Goal: Task Accomplishment & Management: Manage account settings

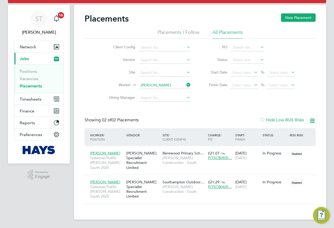
drag, startPoint x: 189, startPoint y: 87, endPoint x: 179, endPoint y: 87, distance: 10.2
click at [185, 87] on icon at bounding box center [185, 84] width 0 height 7
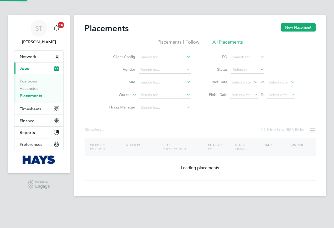
click at [175, 87] on li "Site" at bounding box center [147, 82] width 99 height 13
click at [164, 96] on input at bounding box center [165, 94] width 52 height 7
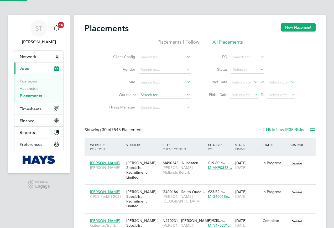
scroll to position [3, 3]
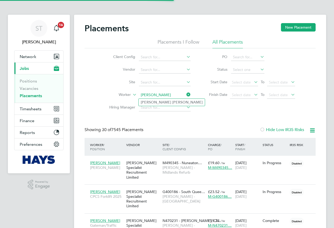
type input "[PERSON_NAME]"
click at [172, 102] on b "Marchbank" at bounding box center [187, 102] width 30 height 4
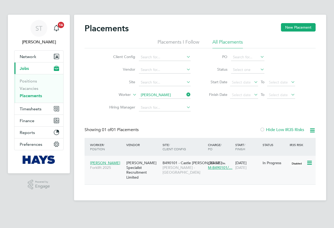
click at [158, 173] on div "[PERSON_NAME] Specialist Recruitment Limited" at bounding box center [143, 170] width 36 height 24
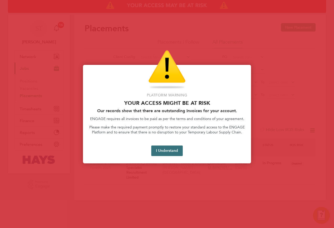
click at [163, 152] on button "I Understand" at bounding box center [167, 151] width 32 height 11
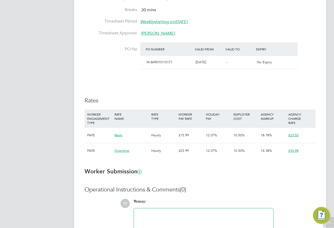
scroll to position [253, 0]
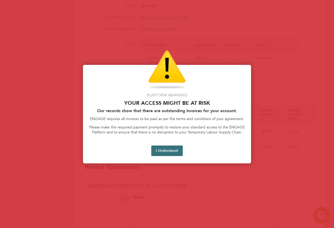
click at [168, 153] on button "I Understand" at bounding box center [167, 151] width 32 height 11
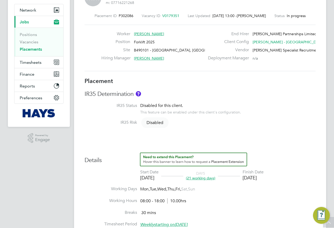
scroll to position [0, 0]
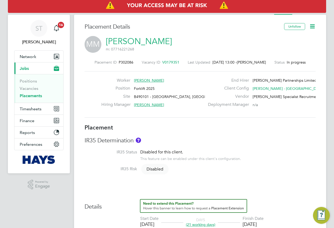
click at [137, 44] on link "Matt Marchbank" at bounding box center [139, 41] width 66 height 10
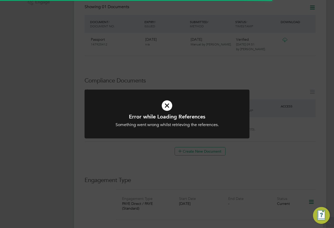
scroll to position [263, 0]
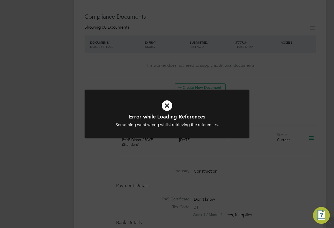
click at [238, 169] on div "Error while Loading References Something went wrong whilst retrieving the refer…" at bounding box center [167, 114] width 334 height 228
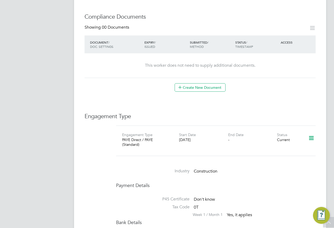
click at [311, 133] on icon at bounding box center [311, 138] width 9 height 12
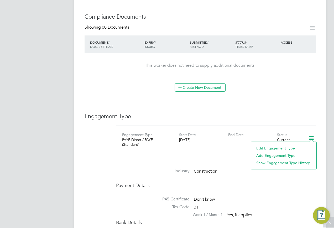
click at [262, 153] on li "Add Engagement Type" at bounding box center [284, 155] width 60 height 7
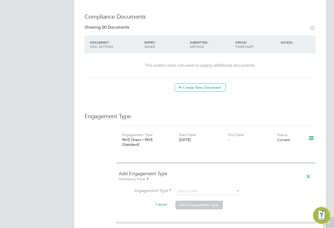
click at [303, 177] on div "Mandatory Fields" at bounding box center [216, 180] width 194 height 6
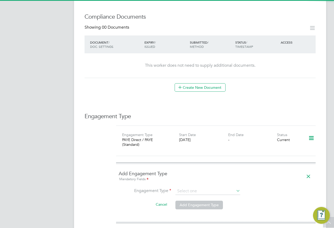
click at [307, 171] on icon at bounding box center [308, 176] width 9 height 12
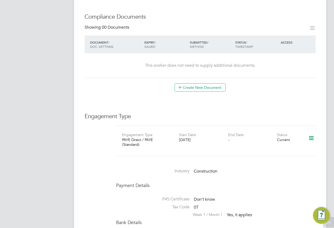
click at [309, 137] on icon at bounding box center [311, 138] width 9 height 12
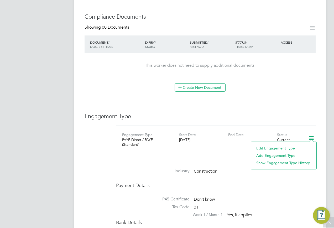
click at [260, 147] on li "Edit Engagement Type" at bounding box center [284, 147] width 60 height 7
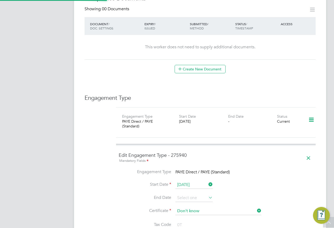
scroll to position [289, 0]
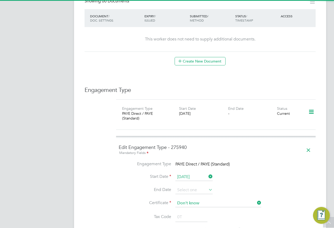
click at [187, 178] on li "Start Date 28 Aug 2025" at bounding box center [216, 179] width 194 height 13
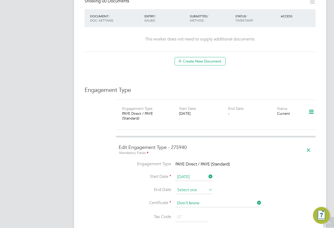
click at [189, 186] on input at bounding box center [193, 190] width 37 height 8
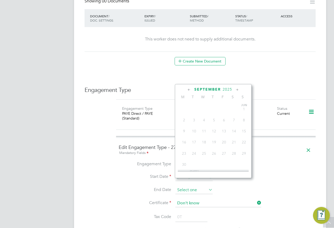
scroll to position [159, 0]
click at [241, 119] on span "31" at bounding box center [244, 116] width 10 height 10
type input "31 Aug 2025"
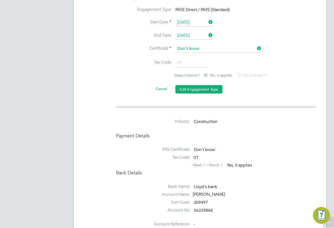
scroll to position [447, 0]
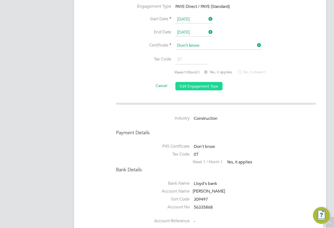
click at [194, 82] on button "Edit Engagement Type" at bounding box center [198, 86] width 47 height 8
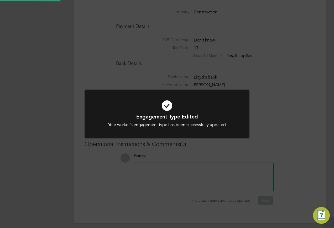
click at [283, 90] on div "Engagement Type Edited Your worker's engagement type has been successfully upda…" at bounding box center [167, 114] width 334 height 228
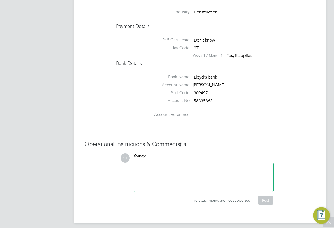
scroll to position [291, 0]
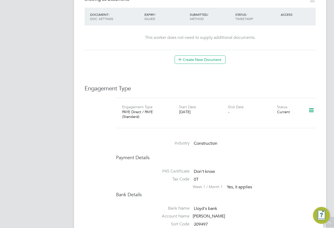
click at [312, 107] on icon at bounding box center [311, 110] width 9 height 12
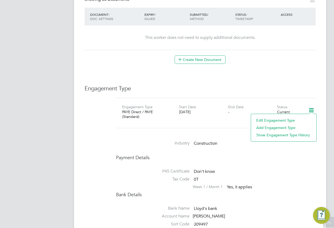
click at [280, 127] on li "Add Engagement Type" at bounding box center [284, 127] width 60 height 7
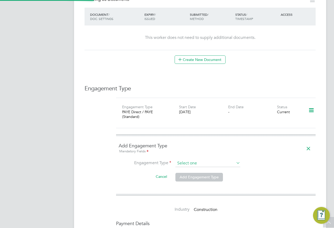
click at [196, 152] on ng-form "Add Engagement Type Mandatory Fields Engagement Type Cancel Add Engagement Type" at bounding box center [216, 165] width 194 height 45
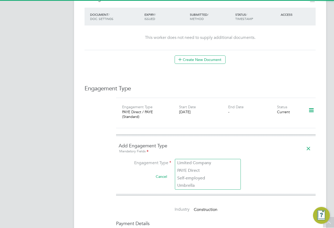
click at [191, 160] on input at bounding box center [207, 163] width 65 height 7
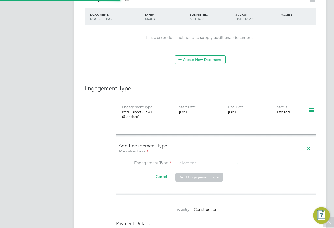
click at [191, 183] on li "Umbrella" at bounding box center [207, 186] width 65 height 8
type input "Umbrella"
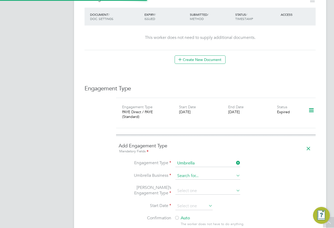
click at [192, 172] on input at bounding box center [207, 175] width 65 height 7
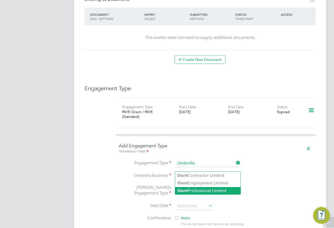
click at [193, 190] on li "Giant Professional Limited" at bounding box center [207, 191] width 65 height 8
type input "Giant Professional Limited"
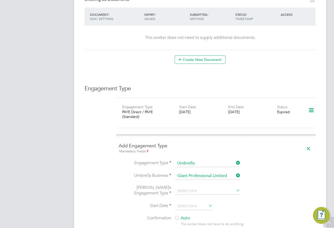
click at [187, 188] on li "Umbrella’s Engagement Type" at bounding box center [216, 193] width 194 height 17
click at [188, 187] on input at bounding box center [207, 190] width 65 height 7
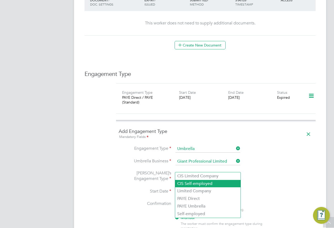
scroll to position [317, 0]
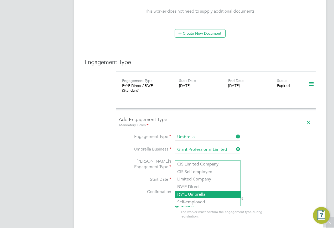
click at [195, 195] on li "PAYE Umbrella" at bounding box center [207, 195] width 65 height 8
type input "PAYE Umbrella"
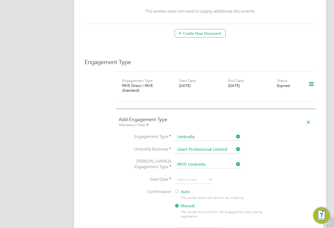
click at [182, 166] on li "Umbrella’s Engagement Type PAYE Umbrella" at bounding box center [216, 167] width 194 height 17
click at [182, 176] on input at bounding box center [193, 180] width 37 height 8
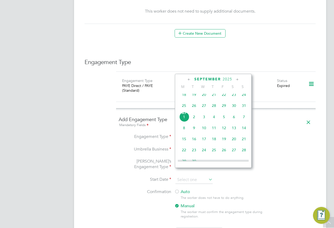
click at [182, 120] on span "Sep 1" at bounding box center [184, 117] width 10 height 10
type input "01 Sep 2025"
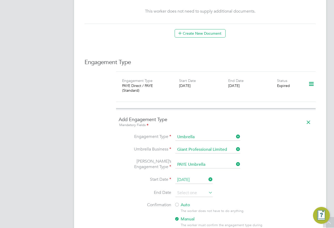
click at [179, 203] on div at bounding box center [176, 205] width 5 height 5
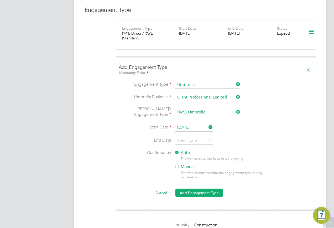
scroll to position [369, 0]
click at [203, 188] on button "Add Engagement Type" at bounding box center [199, 192] width 48 height 8
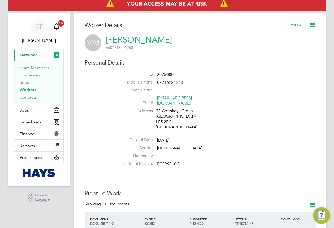
click at [267, 108] on li "Address 38 Crosskeys Green Leicester LE5 2PG United Kingdom" at bounding box center [216, 119] width 200 height 23
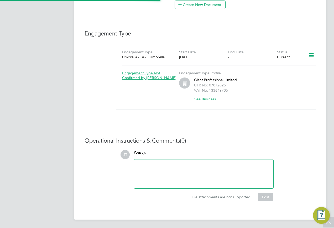
scroll to position [340, 0]
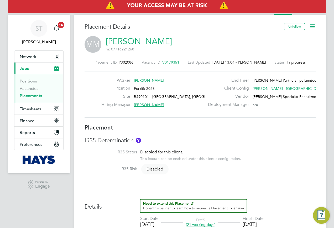
click at [314, 27] on icon at bounding box center [312, 26] width 7 height 7
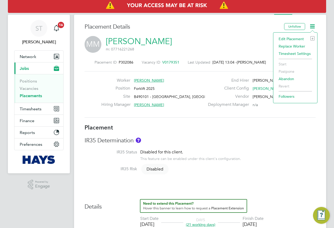
click at [288, 38] on li "Edit Placement e" at bounding box center [295, 38] width 39 height 7
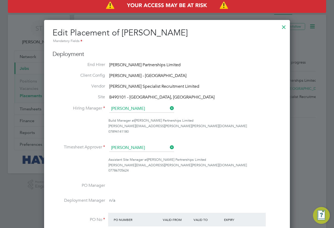
click at [284, 29] on div at bounding box center [283, 25] width 9 height 9
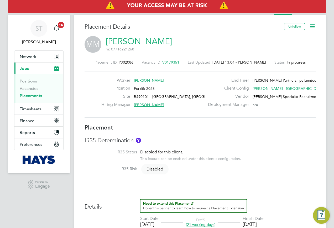
click at [313, 28] on icon at bounding box center [312, 26] width 7 height 7
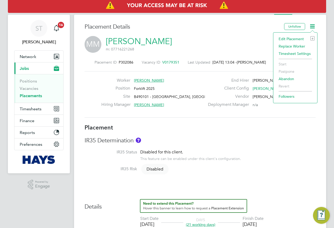
click at [294, 39] on li "Edit Placement e" at bounding box center [295, 38] width 39 height 7
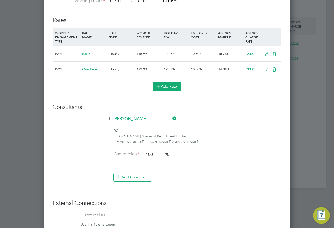
click at [169, 88] on button "Add Rate" at bounding box center [167, 86] width 28 height 8
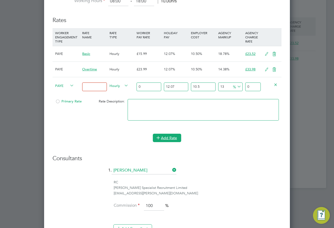
click at [170, 139] on button "Add Rate" at bounding box center [167, 138] width 28 height 8
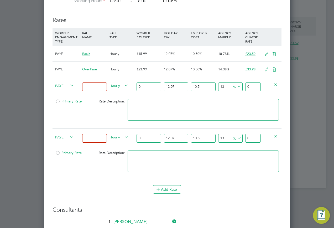
click at [56, 101] on div at bounding box center [57, 103] width 5 height 4
click at [101, 87] on input at bounding box center [94, 86] width 24 height 9
type input "Basic"
click at [69, 85] on icon at bounding box center [69, 85] width 0 height 7
click at [67, 84] on span "PAYE" at bounding box center [64, 85] width 19 height 6
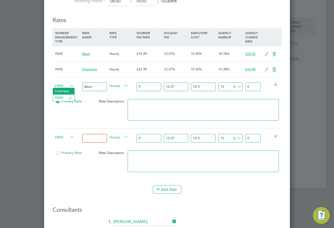
click at [57, 91] on li "Contract" at bounding box center [63, 91] width 21 height 7
click at [66, 140] on div "PAYE" at bounding box center [67, 138] width 27 height 18
click at [59, 138] on span "PAYE" at bounding box center [64, 137] width 19 height 6
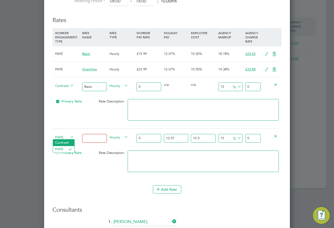
click at [60, 142] on li "Contract" at bounding box center [63, 142] width 21 height 7
click at [91, 136] on input at bounding box center [94, 138] width 24 height 9
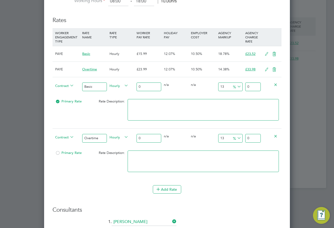
type input "Overtime"
click at [151, 84] on input "0" at bounding box center [149, 86] width 24 height 9
type input "1"
type input "1.13"
type input "16"
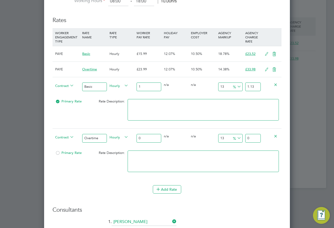
type input "18.08"
type input "16.5"
type input "18.645"
type input "16.53"
type input "18.6789"
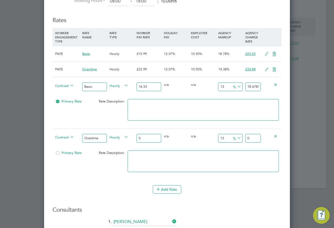
type input "16.53"
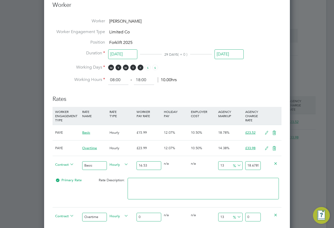
scroll to position [0, 1]
drag, startPoint x: 247, startPoint y: 165, endPoint x: 280, endPoint y: 165, distance: 33.6
click at [280, 165] on div "Contract Basic Hourly 16.53 0 n/a 0 n/a 13 2.1489 % 18.6789" at bounding box center [167, 165] width 229 height 19
type input "-87.90078644888082"
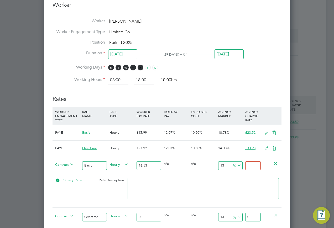
type input "2"
type input "39.140955837870536"
type input "23"
type input "42.16575922565033"
type input "23.5"
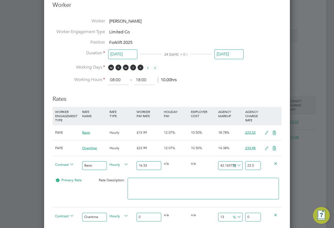
type input "42.28675136116153"
type input "23.52"
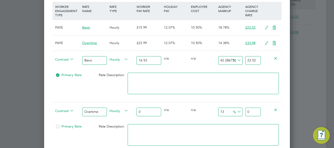
click at [153, 109] on input "0" at bounding box center [149, 112] width 24 height 9
type input "0"
click at [144, 113] on input "0" at bounding box center [149, 112] width 24 height 9
type input "3"
type input "3.39"
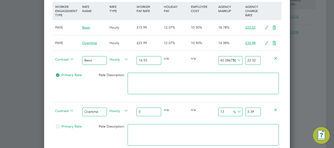
type input "31"
type input "35.03"
type input "31.3"
type input "35.369"
type input "31.38"
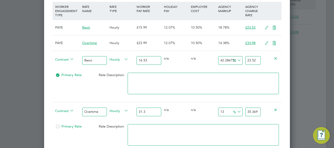
type input "35.4594"
type input "31.38"
drag, startPoint x: 247, startPoint y: 109, endPoint x: 296, endPoint y: 109, distance: 48.9
type input "-90.43977055449331"
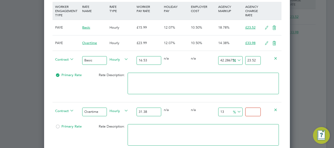
type input "3"
type input "5.162523900573614"
type input "33"
type input "8.030592734225621"
type input "33.9"
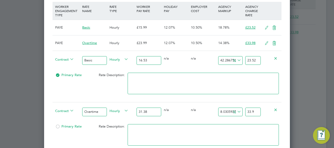
type input "8.2855321861058"
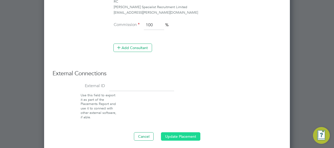
type input "33.98"
click at [187, 132] on button "Update Placement" at bounding box center [180, 136] width 39 height 8
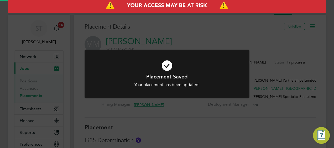
click at [288, 56] on div "Placement Saved Your placement has been updated. Cancel Okay" at bounding box center [167, 74] width 334 height 148
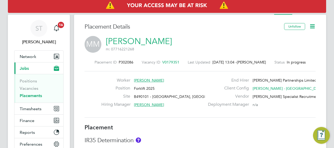
click at [313, 29] on icon at bounding box center [312, 26] width 7 height 7
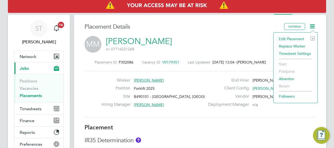
click at [294, 39] on li "Edit Placement e" at bounding box center [295, 38] width 39 height 7
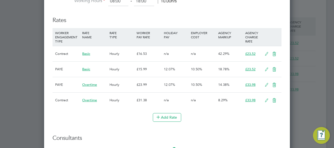
click at [274, 68] on icon at bounding box center [274, 70] width 7 height 4
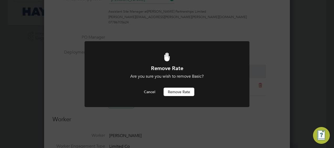
click at [181, 91] on button "Remove rate" at bounding box center [179, 92] width 31 height 8
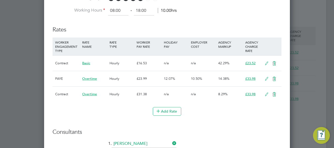
click at [275, 78] on icon at bounding box center [274, 79] width 7 height 4
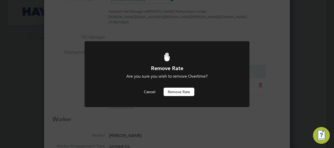
click at [182, 92] on button "Remove rate" at bounding box center [179, 92] width 31 height 8
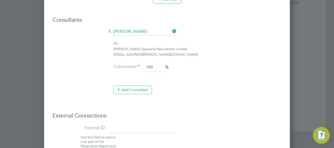
scroll to position [472, 0]
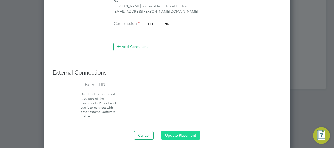
click at [186, 131] on button "Update Placement" at bounding box center [180, 135] width 39 height 8
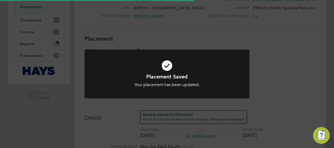
scroll to position [0, 0]
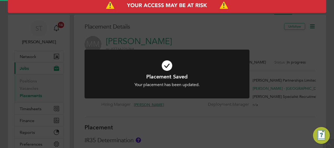
click at [277, 99] on div "Placement Saved Your placement has been updated. Cancel Okay" at bounding box center [167, 74] width 334 height 148
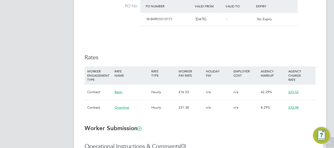
scroll to position [309, 0]
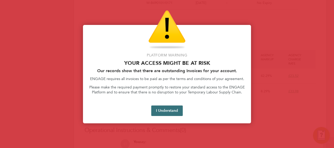
click at [173, 112] on button "I Understand" at bounding box center [167, 111] width 32 height 11
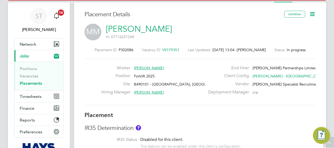
scroll to position [0, 0]
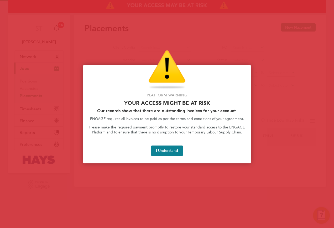
click at [173, 146] on button "I Understand" at bounding box center [167, 151] width 32 height 11
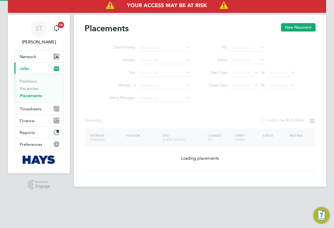
type input "[PERSON_NAME]"
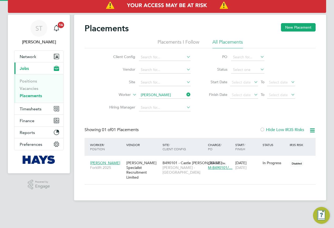
scroll to position [5, 25]
click at [181, 166] on span "[PERSON_NAME] - [GEOGRAPHIC_DATA]" at bounding box center [184, 169] width 43 height 9
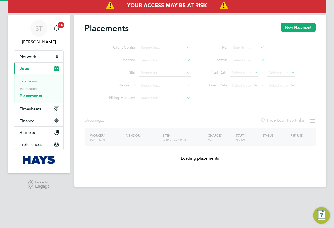
type input "[PERSON_NAME]"
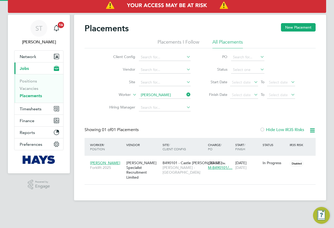
scroll to position [5, 25]
click at [185, 96] on icon at bounding box center [185, 94] width 0 height 7
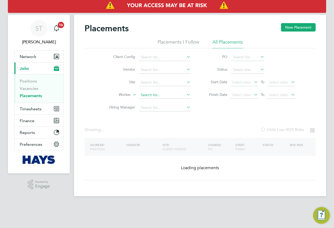
click at [181, 95] on input at bounding box center [165, 94] width 52 height 7
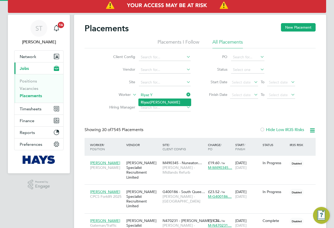
click at [148, 102] on b "Ri y az" at bounding box center [145, 102] width 9 height 4
type input "Riyaz Yusuf"
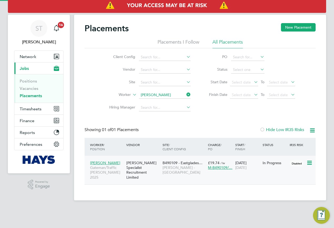
click at [131, 166] on div "[PERSON_NAME] Specialist Recruitment Limited" at bounding box center [143, 170] width 36 height 24
click at [185, 93] on icon at bounding box center [185, 94] width 0 height 7
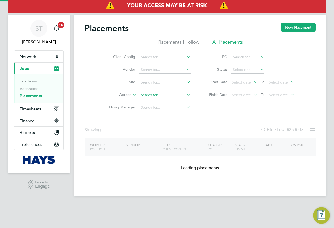
click at [166, 96] on input at bounding box center [165, 94] width 52 height 7
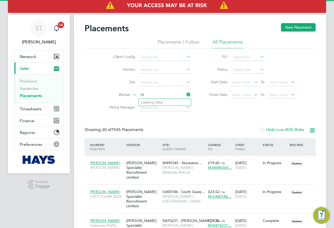
scroll to position [15, 46]
type input "Matt Mar"
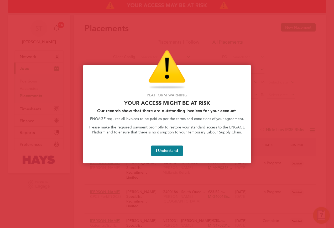
click at [168, 156] on div "Platform Warning Your access might be at risk Our records show that there are o…" at bounding box center [167, 114] width 168 height 98
click at [165, 148] on button "I Understand" at bounding box center [167, 151] width 32 height 11
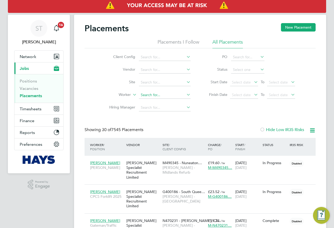
click at [160, 95] on input at bounding box center [165, 94] width 52 height 7
click at [163, 100] on li "Matt March bank" at bounding box center [166, 102] width 55 height 7
type input "Matt Marchbank"
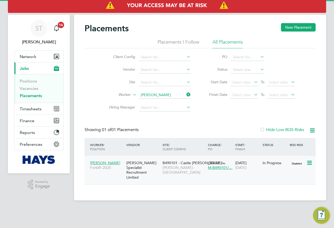
click at [170, 166] on span "Lovell - East Midlands" at bounding box center [184, 169] width 43 height 9
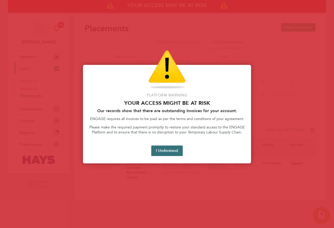
click at [171, 150] on button "I Understand" at bounding box center [167, 151] width 32 height 11
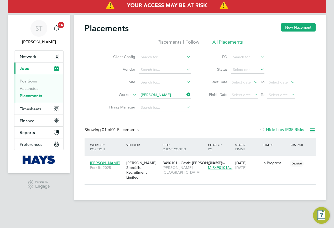
click at [185, 93] on icon at bounding box center [185, 94] width 0 height 7
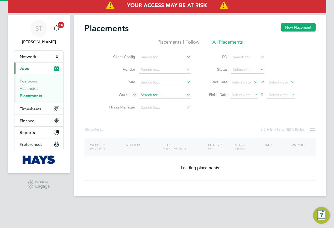
click at [173, 93] on input at bounding box center [165, 94] width 52 height 7
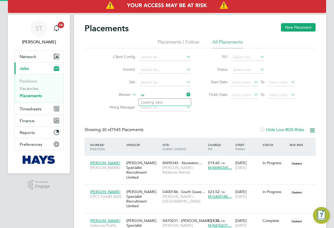
scroll to position [15, 46]
click at [167, 101] on li "Samson Ol agunju" at bounding box center [165, 102] width 52 height 7
type input "Samson Olagunju"
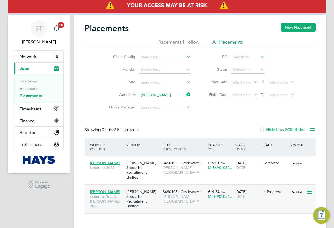
click at [175, 195] on div "B490105 - Castleward… Lovell - East Midlands" at bounding box center [183, 197] width 45 height 20
click at [35, 107] on span "Timesheets" at bounding box center [31, 108] width 22 height 5
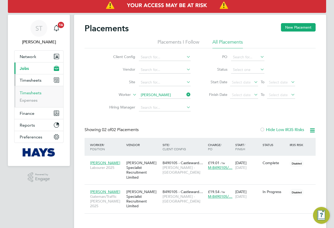
click at [37, 93] on link "Timesheets" at bounding box center [31, 92] width 22 height 5
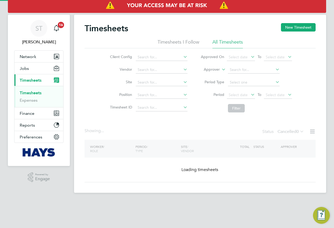
click at [216, 70] on label "Approver" at bounding box center [208, 69] width 24 height 5
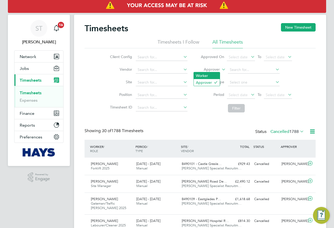
click at [209, 76] on li "Worker" at bounding box center [207, 75] width 26 height 7
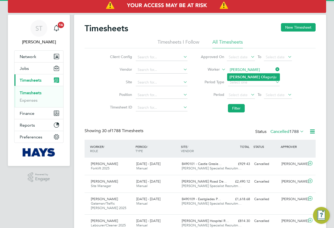
click at [256, 75] on li "Samson Ol agunju" at bounding box center [253, 77] width 52 height 7
type input "Samson Olagunju"
click at [240, 105] on button "Filter" at bounding box center [236, 108] width 17 height 8
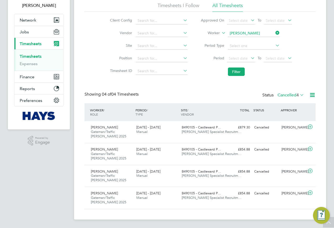
click at [290, 96] on label "Cancelled 4" at bounding box center [291, 94] width 27 height 5
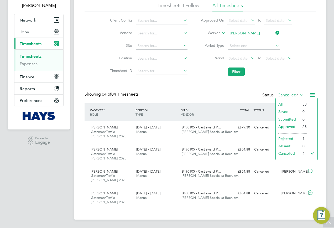
click at [278, 104] on li "All" at bounding box center [288, 104] width 24 height 7
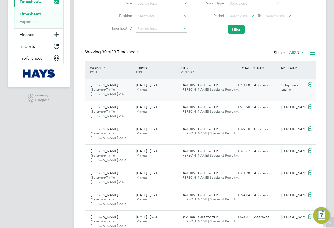
click at [216, 91] on span "Hays Specialist Recruitm…" at bounding box center [212, 89] width 60 height 4
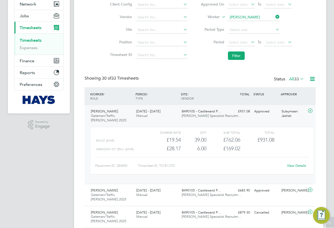
click at [294, 78] on span "33" at bounding box center [296, 78] width 5 height 5
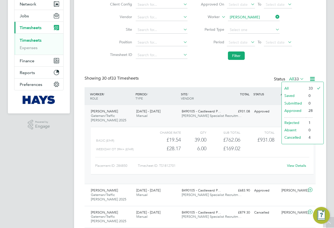
click at [291, 119] on li "Rejected" at bounding box center [294, 122] width 24 height 7
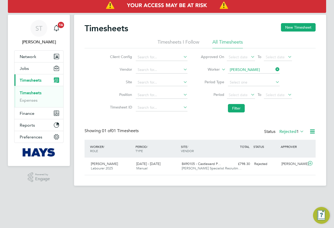
click at [287, 131] on label "Rejected 1" at bounding box center [291, 131] width 25 height 5
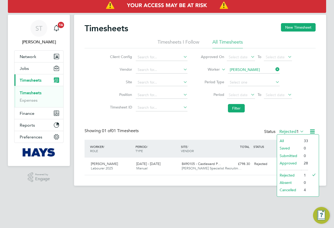
click at [283, 142] on li "All" at bounding box center [289, 140] width 24 height 7
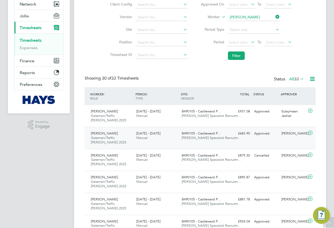
click at [271, 142] on div "Samson Olagunju Gateman/Traffic Marshall 2025 23 - 29 Aug 2025 23 - 29 Aug 2025…" at bounding box center [200, 138] width 231 height 22
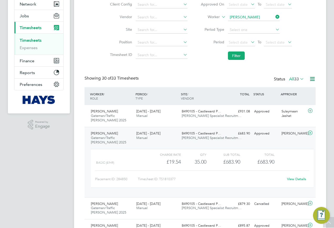
click at [288, 178] on link "View Details" at bounding box center [296, 179] width 19 height 4
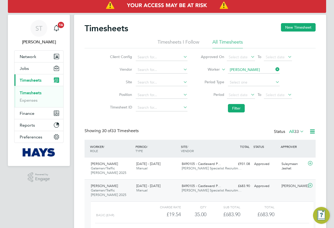
click at [274, 69] on icon at bounding box center [274, 69] width 0 height 7
click at [266, 70] on input at bounding box center [254, 69] width 52 height 7
click at [245, 74] on li "Guy Aldre d" at bounding box center [253, 77] width 52 height 7
type input "Guy Aldred"
click at [232, 109] on button "Filter" at bounding box center [236, 108] width 17 height 8
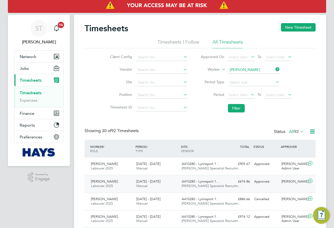
click at [235, 188] on div "Guy Aldred Labourer 2025 23 - 29 Aug 2025 23 - 29 Aug 2025 Manual A410280 - Lyn…" at bounding box center [200, 184] width 231 height 18
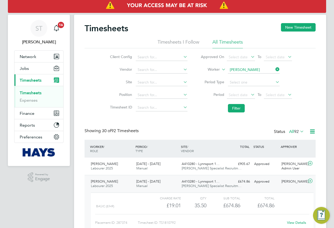
click at [291, 222] on link "View Details" at bounding box center [296, 222] width 19 height 4
click at [274, 71] on icon at bounding box center [274, 69] width 0 height 7
click at [262, 70] on input at bounding box center [254, 69] width 52 height 7
click at [251, 76] on li "Sanchez Fol kes" at bounding box center [253, 77] width 52 height 7
type input "Sanchez Folkes"
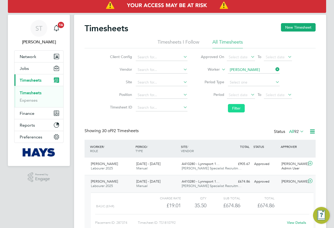
click at [233, 111] on button "Filter" at bounding box center [236, 108] width 17 height 8
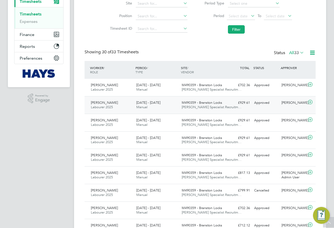
click at [266, 108] on div "Sanchez Folkes Labourer 2025 16 - 22 Aug 2025 16 - 22 Aug 2025 Manual M490359 -…" at bounding box center [200, 105] width 231 height 18
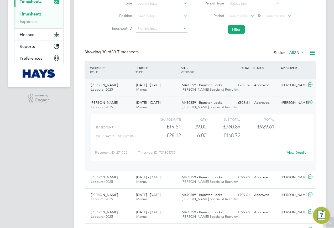
click at [272, 88] on div "Approved" at bounding box center [265, 85] width 27 height 9
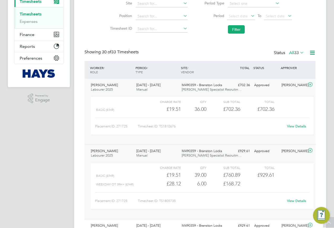
click at [293, 127] on link "View Details" at bounding box center [296, 126] width 19 height 4
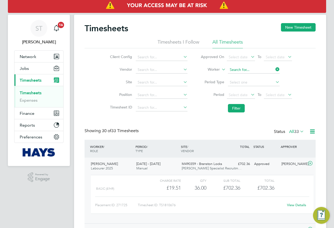
click at [273, 69] on input at bounding box center [254, 69] width 52 height 7
click at [255, 72] on input at bounding box center [254, 69] width 52 height 7
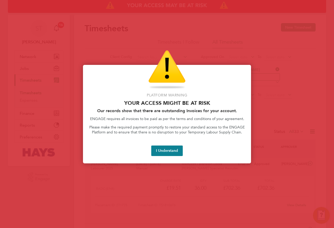
type input "eric"
click at [172, 151] on button "I Understand" at bounding box center [167, 151] width 32 height 11
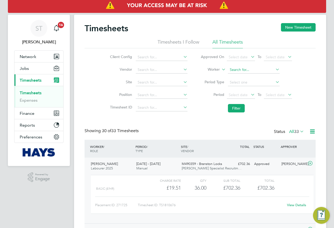
click at [240, 68] on input at bounding box center [254, 69] width 52 height 7
click at [261, 77] on b "Barton" at bounding box center [276, 77] width 30 height 4
type input "Eric Barton"
click at [235, 106] on button "Filter" at bounding box center [236, 108] width 17 height 8
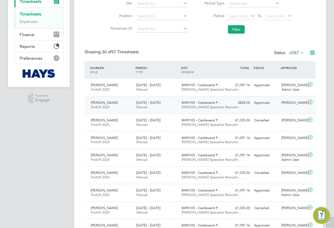
click at [247, 105] on div "£828.00 Approved" at bounding box center [238, 102] width 27 height 9
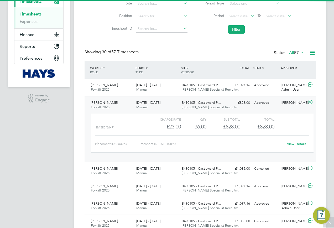
click at [298, 146] on div "View Details" at bounding box center [297, 144] width 26 height 8
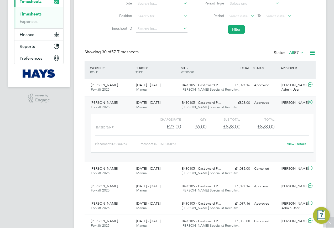
click at [295, 141] on div "View Details" at bounding box center [297, 144] width 26 height 8
click at [292, 147] on div "View Details" at bounding box center [297, 144] width 26 height 8
click at [293, 144] on link "View Details" at bounding box center [296, 144] width 19 height 4
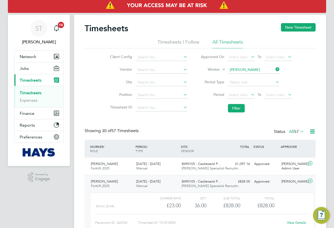
click at [274, 69] on icon at bounding box center [274, 69] width 0 height 7
click at [259, 70] on input at bounding box center [254, 69] width 52 height 7
click at [248, 76] on li "Phil Mo rris" at bounding box center [253, 77] width 52 height 7
type input "Phil Morris"
click at [234, 105] on button "Filter" at bounding box center [236, 108] width 17 height 8
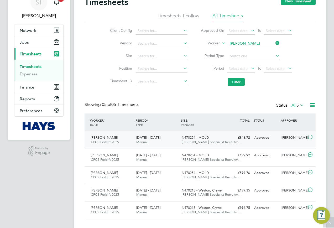
click at [236, 143] on div "Phil Morris CPCS Forklift 2025 23 - 29 Aug 2025 23 - 29 Aug 2025 Manual N470254…" at bounding box center [200, 139] width 231 height 17
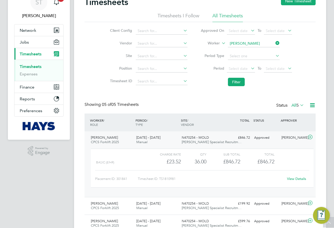
click at [295, 178] on link "View Details" at bounding box center [296, 179] width 19 height 4
click at [274, 44] on icon at bounding box center [274, 42] width 0 height 7
click at [232, 42] on input at bounding box center [254, 43] width 52 height 7
paste input "Andrea Scibisz"
type input "Andrea Scibisz"
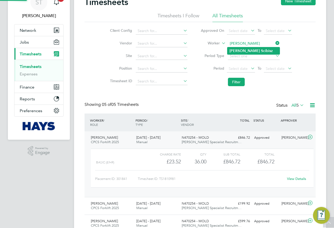
click at [255, 53] on li "Andrea Scibisz" at bounding box center [253, 50] width 52 height 7
click at [243, 81] on button "Filter" at bounding box center [236, 82] width 17 height 8
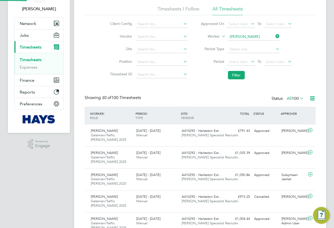
scroll to position [13, 46]
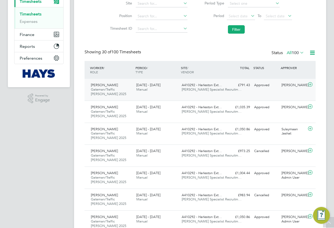
click at [267, 94] on div "Andrea Scibisz Gateman/Traffic Marshall 2025 23 - 29 Aug 2025 23 - 29 Aug 2025 …" at bounding box center [200, 90] width 231 height 22
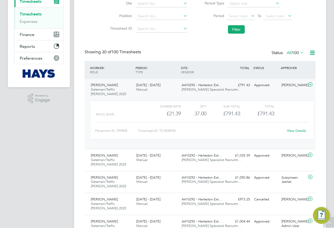
click at [298, 132] on link "View Details" at bounding box center [296, 130] width 19 height 4
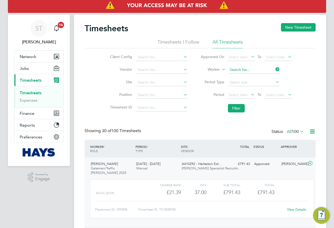
click at [266, 69] on input at bounding box center [254, 69] width 52 height 7
paste input "Clifford Burbage"
type input "Clifford Burbage"
click at [261, 75] on b "Burbage" at bounding box center [276, 77] width 30 height 4
click at [240, 106] on button "Filter" at bounding box center [236, 108] width 17 height 8
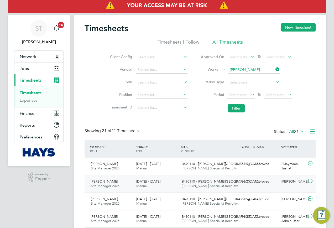
click at [235, 186] on div "Clifford Burbage Site Manager 2025 23 - 29 Aug 2025 23 - 29 Aug 2025 Manual B49…" at bounding box center [200, 184] width 231 height 18
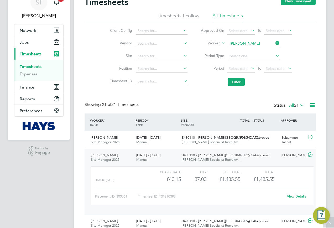
click at [288, 197] on link "View Details" at bounding box center [296, 196] width 19 height 4
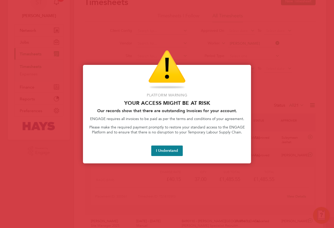
drag, startPoint x: 198, startPoint y: 55, endPoint x: 195, endPoint y: 90, distance: 35.1
click at [198, 55] on div "Access At Risk" at bounding box center [166, 69] width 155 height 39
click at [168, 150] on button "I Understand" at bounding box center [167, 151] width 32 height 11
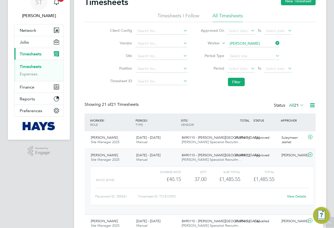
click at [274, 43] on icon at bounding box center [274, 42] width 0 height 7
click at [257, 42] on input at bounding box center [254, 43] width 52 height 7
paste input "Rebecca Roche"
type input "Rebecca Roche"
click at [256, 50] on li "Rebecca Roche" at bounding box center [253, 50] width 52 height 7
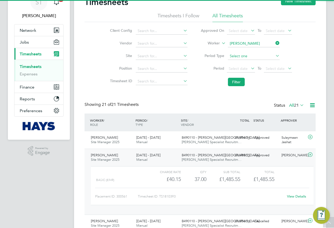
click at [243, 80] on button "Filter" at bounding box center [236, 82] width 17 height 8
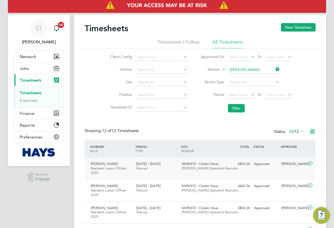
click at [251, 173] on div "Rebecca Roche Resident Liason Officer 2025 23 - 29 Aug 2025 23 - 29 Aug 2025 Ma…" at bounding box center [200, 169] width 231 height 22
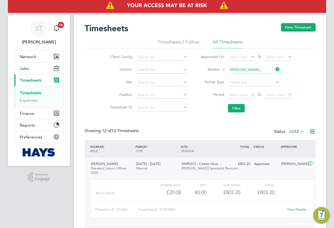
click at [293, 210] on link "View Details" at bounding box center [296, 209] width 19 height 4
click at [274, 68] on icon at bounding box center [274, 69] width 0 height 7
click at [263, 69] on input at bounding box center [254, 69] width 52 height 7
click at [253, 74] on li "Ri y az Yusuf" at bounding box center [253, 77] width 52 height 7
type input "Riyaz Yusuf"
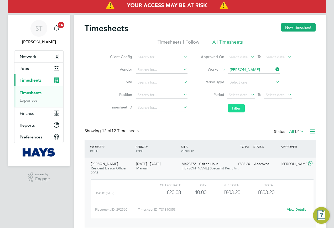
click at [234, 106] on button "Filter" at bounding box center [236, 108] width 17 height 8
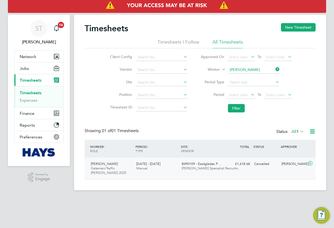
click at [231, 168] on div "£1,618.68 Cancelled" at bounding box center [238, 164] width 27 height 9
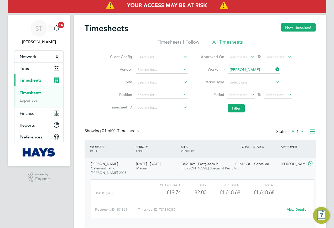
click at [292, 208] on link "View Details" at bounding box center [296, 209] width 19 height 4
click at [24, 66] on span "Jobs" at bounding box center [24, 68] width 9 height 5
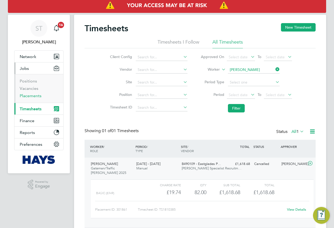
click at [30, 95] on link "Placements" at bounding box center [31, 95] width 22 height 5
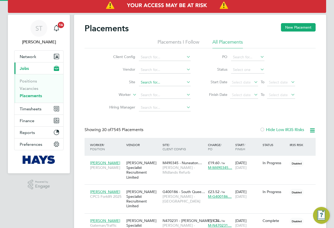
scroll to position [15, 46]
click at [147, 96] on input at bounding box center [165, 94] width 52 height 7
click at [172, 102] on b "Roche" at bounding box center [177, 102] width 11 height 4
type input "Rebecca Roche"
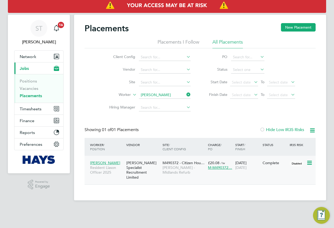
click at [182, 172] on div "M490372 - Citizen Hou… Lovell - Midlands Refurb" at bounding box center [183, 168] width 45 height 20
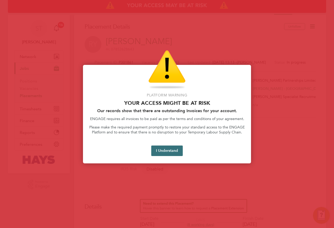
click at [155, 149] on button "I Understand" at bounding box center [167, 151] width 32 height 11
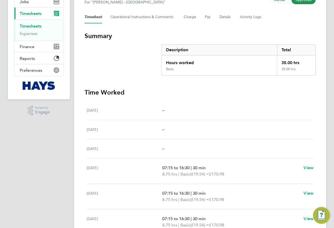
scroll to position [66, 0]
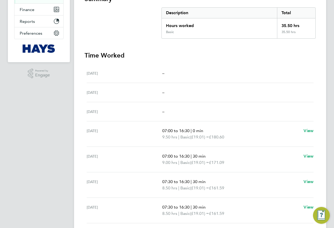
scroll to position [145, 0]
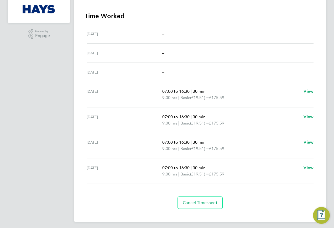
scroll to position [145, 0]
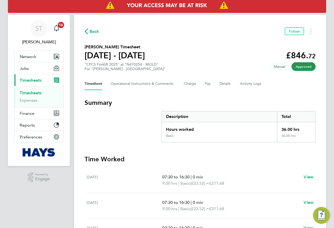
scroll to position [26, 0]
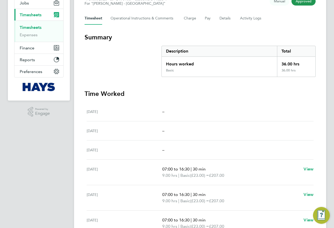
scroll to position [105, 0]
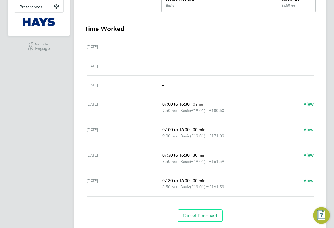
scroll to position [131, 0]
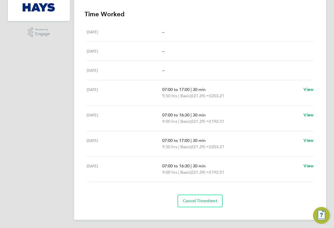
scroll to position [145, 0]
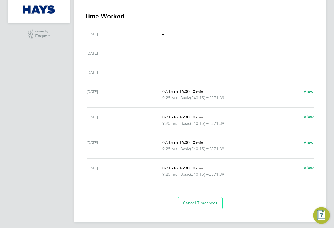
scroll to position [145, 0]
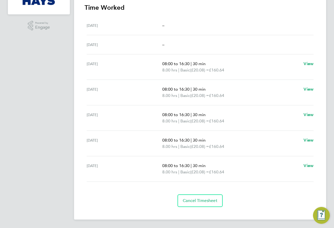
scroll to position [125, 0]
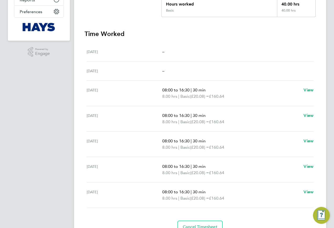
click at [258, 106] on div "Tue 26 Aug 08:00 to 16:30 | 30 min 8.00 hrs | Basic (£20.08) = £160.64 View" at bounding box center [200, 118] width 227 height 25
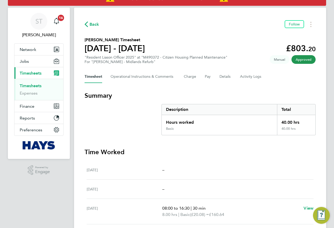
scroll to position [0, 0]
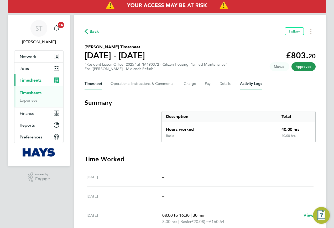
click at [255, 82] on Logs-tab "Activity Logs" at bounding box center [251, 83] width 22 height 13
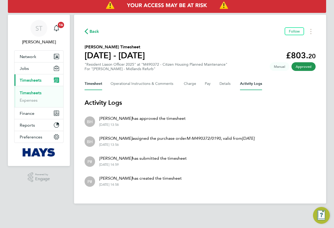
click at [99, 85] on button "Timesheet" at bounding box center [94, 83] width 18 height 13
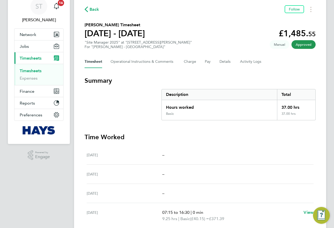
scroll to position [53, 0]
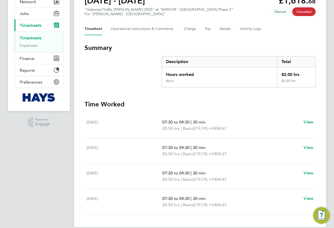
scroll to position [63, 0]
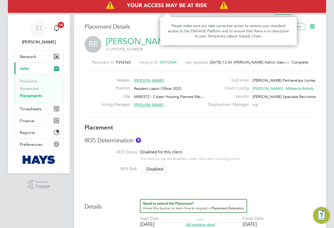
click at [309, 11] on img "Access At Risk" at bounding box center [167, 5] width 318 height 15
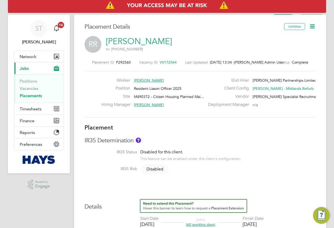
click at [303, 13] on li "Activity Logs" at bounding box center [311, 9] width 21 height 11
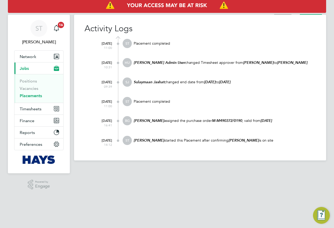
click at [284, 14] on li "Placement" at bounding box center [282, 9] width 17 height 11
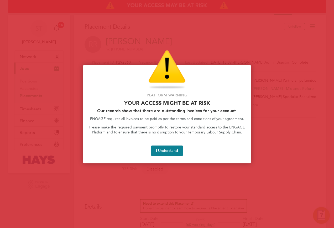
drag, startPoint x: 176, startPoint y: 28, endPoint x: 176, endPoint y: 31, distance: 2.6
click at [176, 28] on div at bounding box center [167, 114] width 334 height 228
click at [201, 72] on div "Access At Risk" at bounding box center [166, 69] width 155 height 39
click at [166, 148] on button "I Understand" at bounding box center [167, 151] width 32 height 11
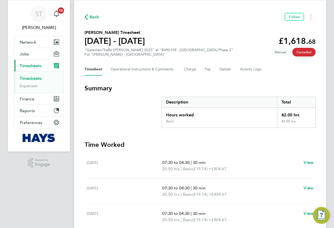
scroll to position [10, 0]
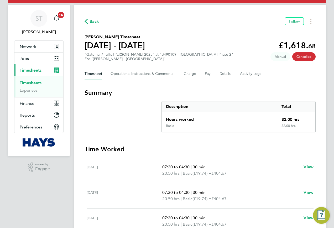
click at [84, 19] on div "Back Follow Riyaz Yusuf's Timesheet 23 - 29 Aug 2025 £1,618. 68 "Gateman/Traffi…" at bounding box center [200, 138] width 252 height 267
click at [86, 19] on icon "button" at bounding box center [86, 22] width 3 height 6
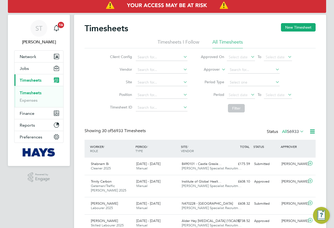
click at [218, 65] on li "Approver" at bounding box center [246, 70] width 105 height 13
click at [215, 67] on label "Approver" at bounding box center [208, 69] width 24 height 5
click at [207, 76] on li "Worker" at bounding box center [207, 75] width 26 height 7
click at [236, 71] on input at bounding box center [254, 69] width 52 height 7
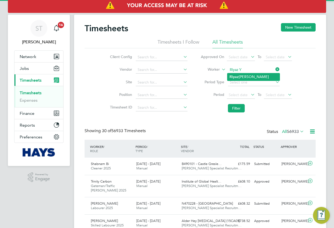
click at [240, 79] on li "Ri y az Yusuf" at bounding box center [253, 76] width 52 height 7
type input "Riyaz Yusuf"
click at [236, 108] on button "Filter" at bounding box center [236, 108] width 17 height 8
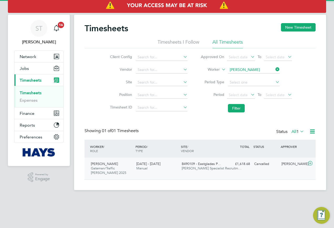
click at [177, 171] on div "23 - 29 Aug 2025 Manual" at bounding box center [156, 166] width 45 height 13
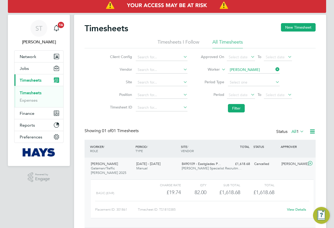
click at [294, 208] on link "View Details" at bounding box center [296, 209] width 19 height 4
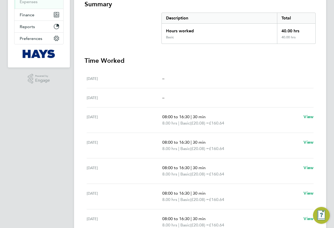
scroll to position [20, 0]
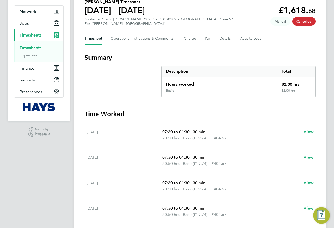
scroll to position [63, 0]
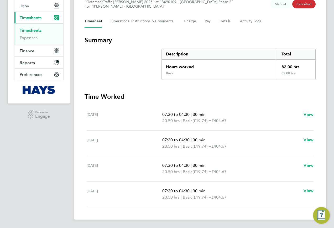
drag, startPoint x: 163, startPoint y: 123, endPoint x: 181, endPoint y: 123, distance: 18.9
click at [181, 123] on p "20.50 hrs | Basic (£19.74) = £404.67" at bounding box center [230, 121] width 137 height 6
click at [144, 20] on Comments-tab "Operational Instructions & Comments" at bounding box center [143, 21] width 65 height 13
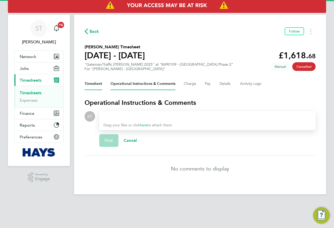
click at [90, 84] on button "Timesheet" at bounding box center [94, 83] width 18 height 13
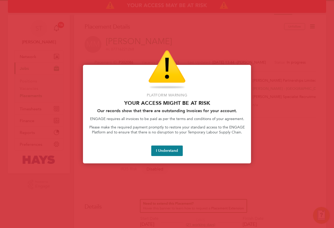
click at [205, 18] on div at bounding box center [167, 114] width 334 height 228
click at [199, 25] on div at bounding box center [167, 114] width 334 height 228
click at [168, 151] on button "I Understand" at bounding box center [167, 151] width 32 height 11
click at [167, 151] on button "I Understand" at bounding box center [167, 151] width 32 height 11
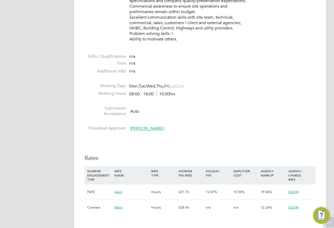
scroll to position [341, 0]
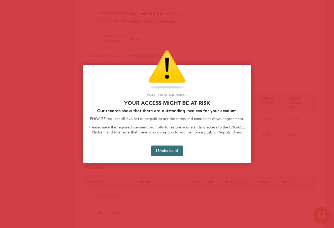
click at [163, 151] on button "I Understand" at bounding box center [167, 151] width 32 height 11
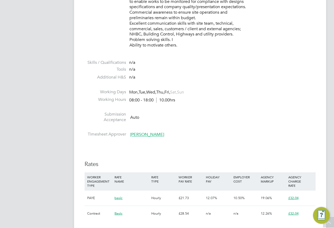
scroll to position [184, 0]
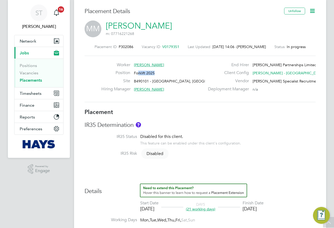
drag, startPoint x: 164, startPoint y: 71, endPoint x: 136, endPoint y: 71, distance: 28.4
click at [136, 71] on div "Position Forklift 2025" at bounding box center [152, 74] width 103 height 8
drag, startPoint x: 136, startPoint y: 71, endPoint x: 176, endPoint y: 101, distance: 49.2
click at [176, 101] on div "Worker Matt Marchbank Position Forklift 2025 Site B490101 - Castle Gresley, Swa…" at bounding box center [200, 79] width 231 height 46
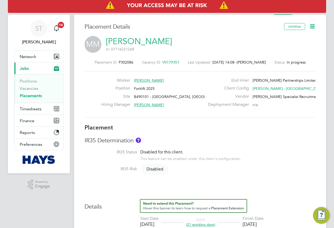
drag, startPoint x: 315, startPoint y: 24, endPoint x: 306, endPoint y: 32, distance: 11.3
click at [315, 24] on icon at bounding box center [312, 26] width 7 height 7
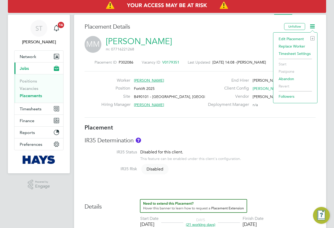
click at [288, 39] on li "Edit Placement e" at bounding box center [295, 38] width 39 height 7
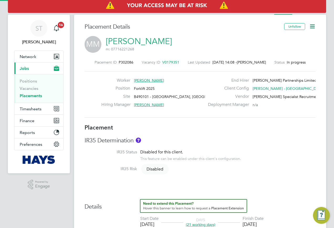
type input "Bob Nugent"
type input "Brian Sheerin"
type input "28 Aug 2025"
type input "25 Sep 2025"
type input "08:00"
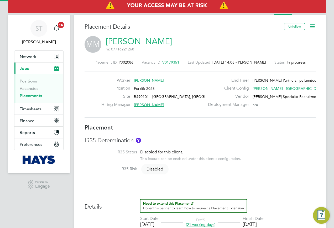
type input "18:00"
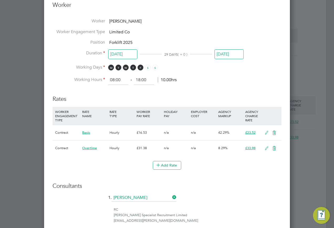
click at [265, 131] on icon at bounding box center [266, 133] width 7 height 4
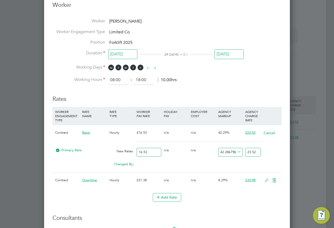
drag, startPoint x: 147, startPoint y: 151, endPoint x: 120, endPoint y: 146, distance: 28.2
click at [123, 152] on div "Primary Rate New Rates: 16.53 0 n/a 0 n/a 42.28675136116153 0 % 23.52" at bounding box center [167, 152] width 229 height 14
type input "2"
type input "2.8457350272232307"
type input "20"
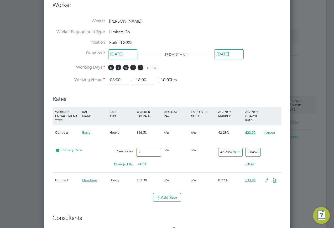
type input "28.457350272232308"
type input "20.9"
type input "29.73793103448276"
type input "20.92"
type input "29.766388384754993"
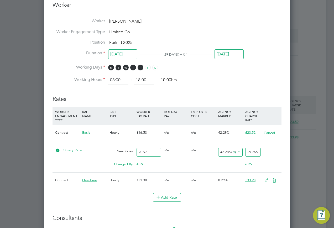
type input "20.92"
drag, startPoint x: 246, startPoint y: 151, endPoint x: 280, endPoint y: 152, distance: 33.9
click at [279, 152] on div "Primary Rate New Rates: 20.92 0 n/a 0 n/a 42.28675136116153 8.846388384754993 %…" at bounding box center [167, 152] width 229 height 14
type input "-90.43977055449331"
type input "2"
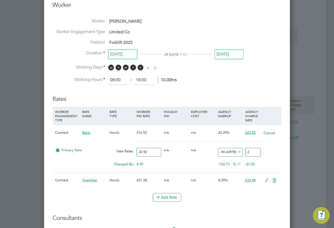
type input "9.94263862332696"
type input "23"
type input "12.332695984703633"
type input "23.5"
type input "12.4282982791587"
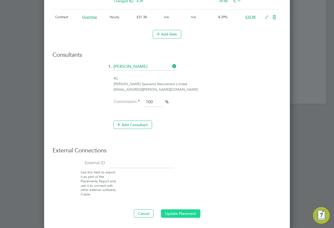
type input "23.52"
click at [182, 211] on button "Update Placement" at bounding box center [180, 213] width 39 height 8
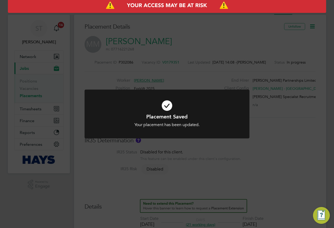
click at [277, 128] on div "Placement Saved Your placement has been updated. Cancel Okay" at bounding box center [167, 114] width 334 height 228
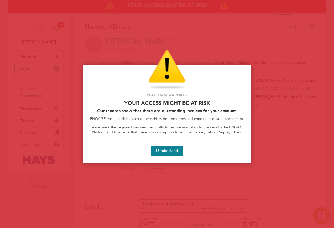
click at [191, 14] on div at bounding box center [167, 114] width 334 height 228
click at [164, 153] on button "I Understand" at bounding box center [167, 151] width 32 height 11
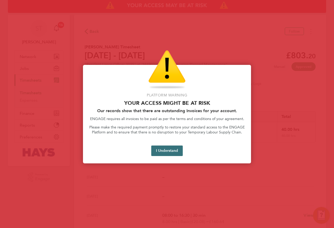
click at [166, 150] on button "I Understand" at bounding box center [167, 151] width 32 height 11
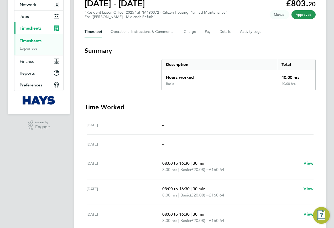
scroll to position [53, 0]
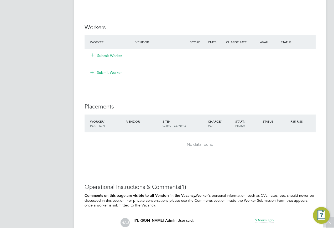
scroll to position [499, 0]
